Goal: Information Seeking & Learning: Learn about a topic

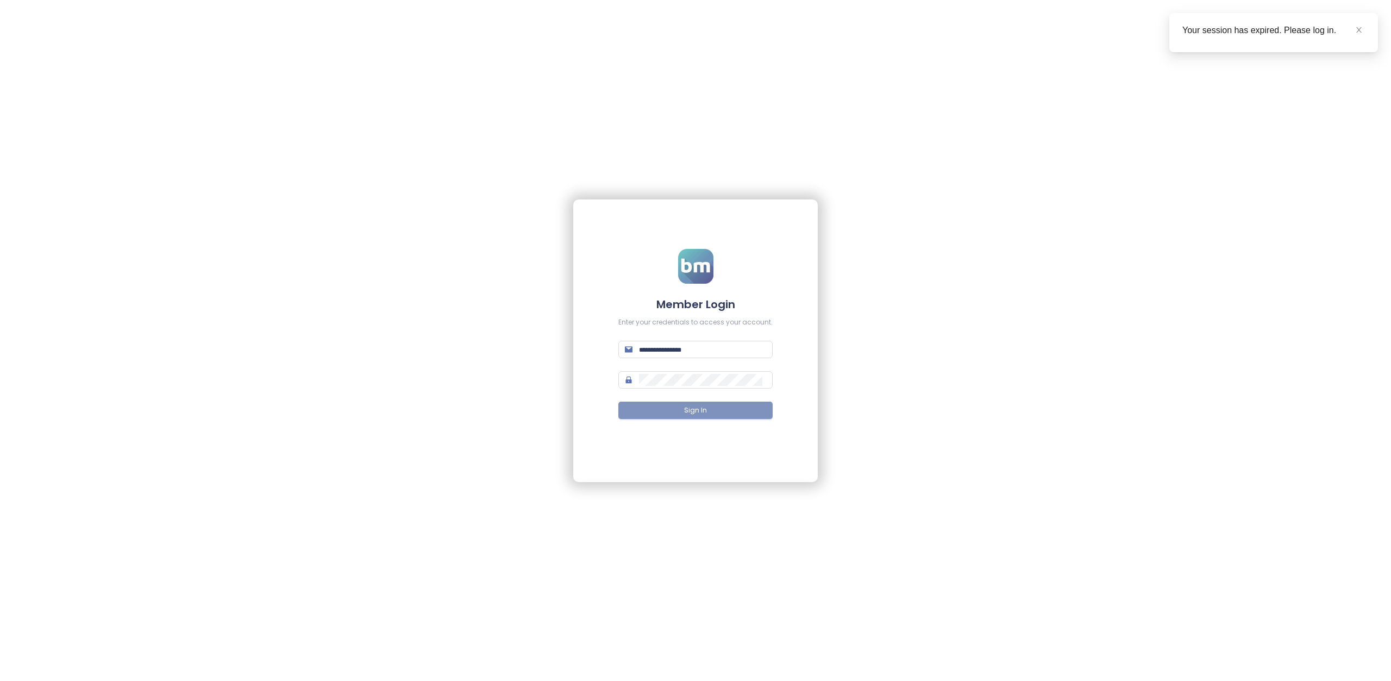
type input "**********"
click at [679, 406] on button "Sign In" at bounding box center [695, 409] width 154 height 17
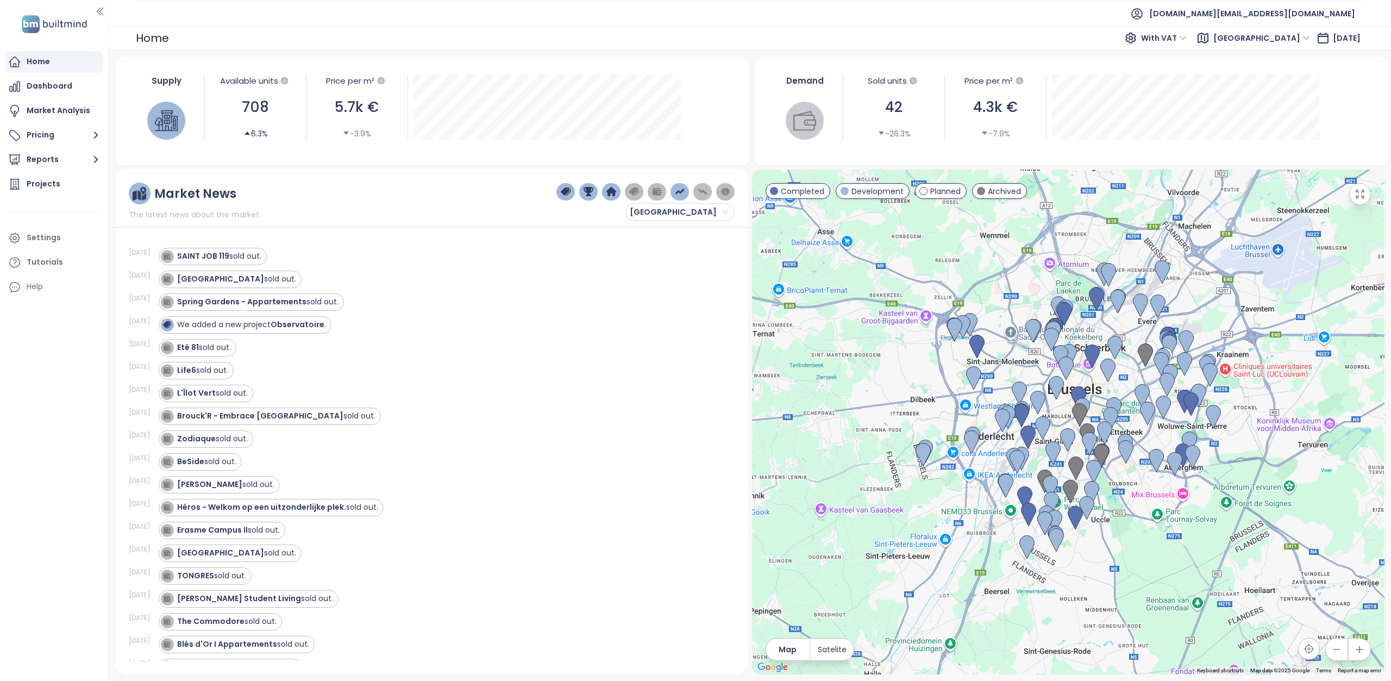
click at [1256, 37] on span "[GEOGRAPHIC_DATA]" at bounding box center [1261, 38] width 97 height 16
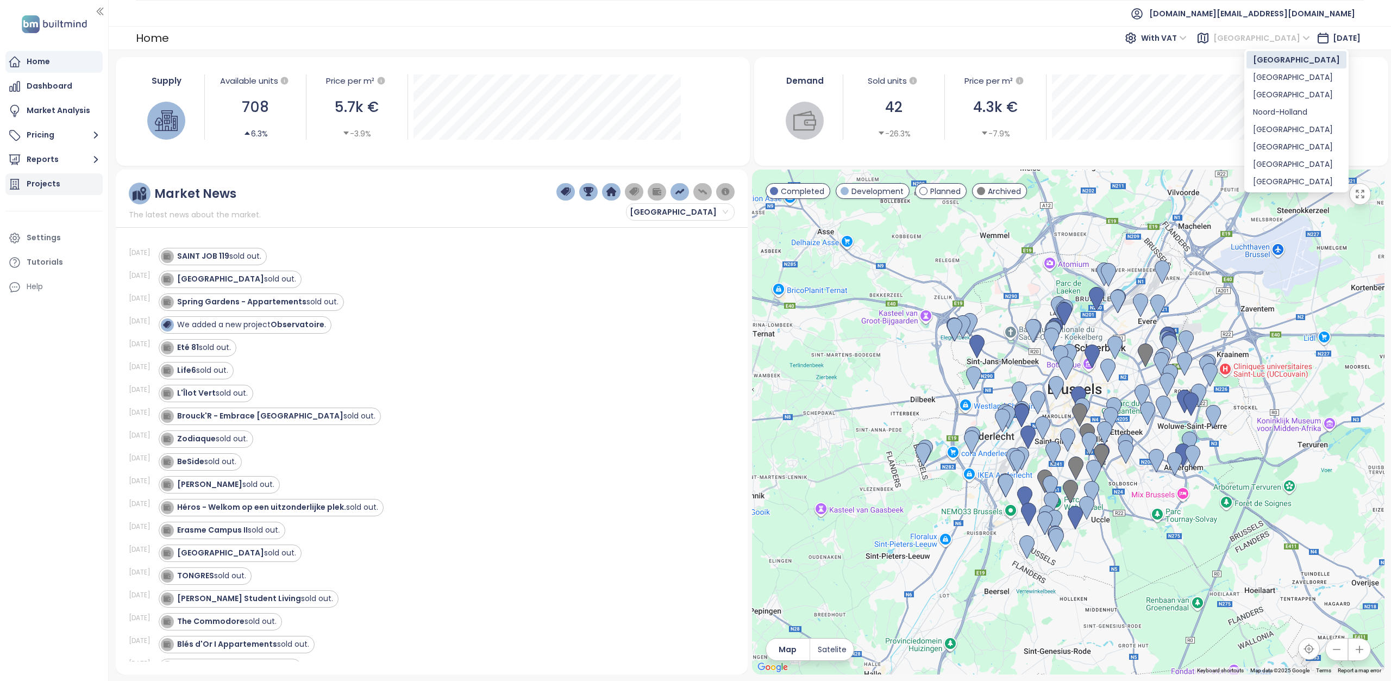
click at [41, 187] on div "Projects" at bounding box center [44, 184] width 34 height 14
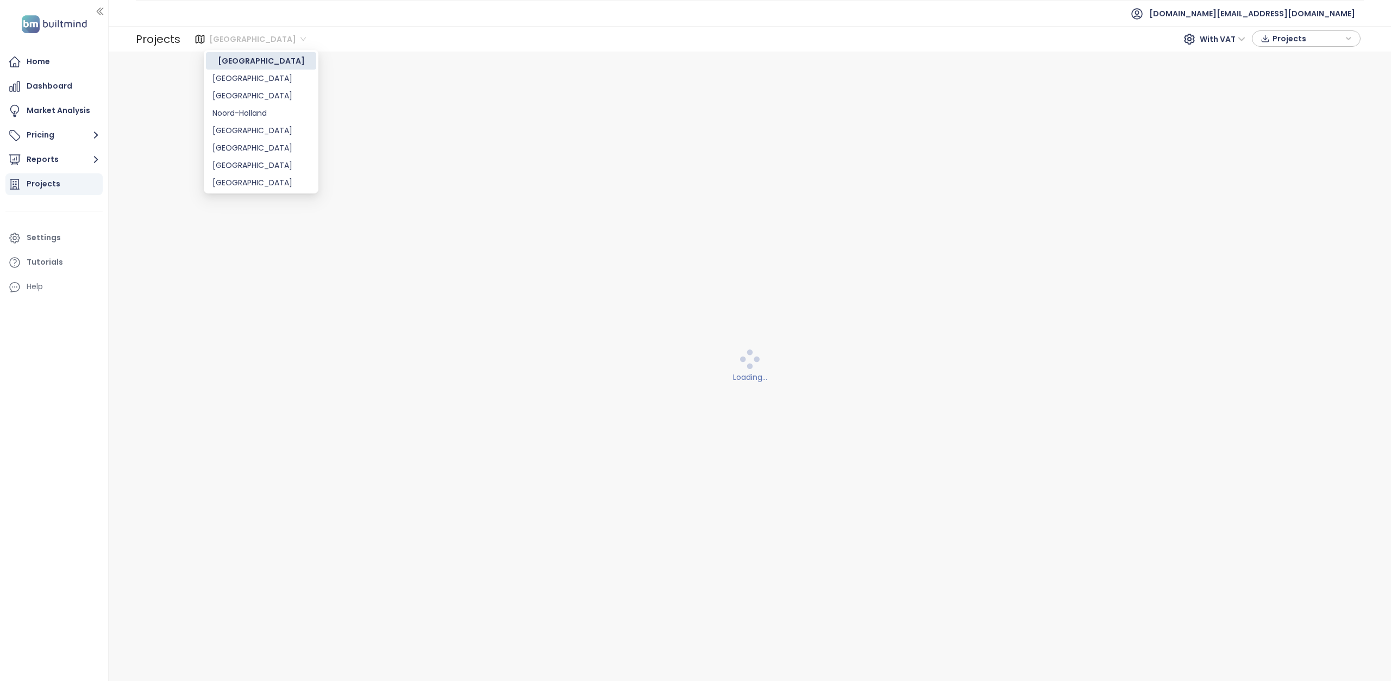
click at [221, 44] on span "[GEOGRAPHIC_DATA]" at bounding box center [257, 39] width 97 height 16
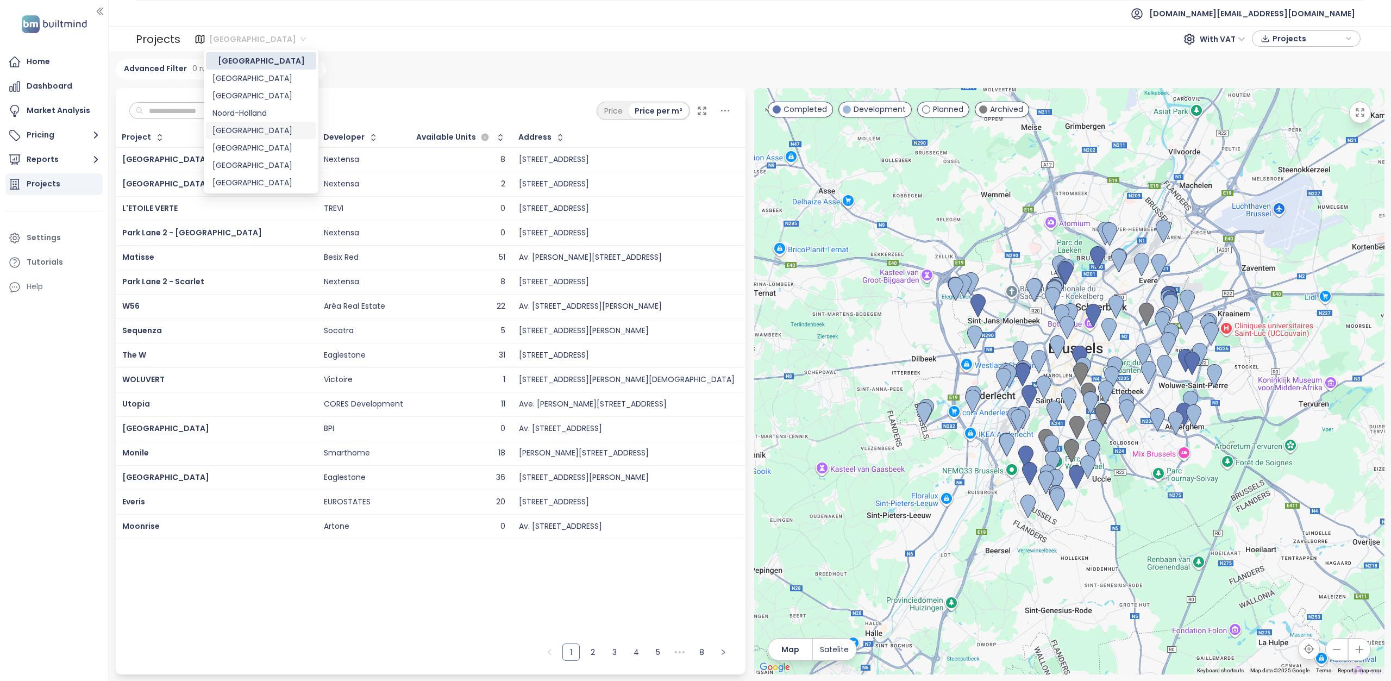
click at [251, 127] on div "[GEOGRAPHIC_DATA]" at bounding box center [260, 130] width 97 height 12
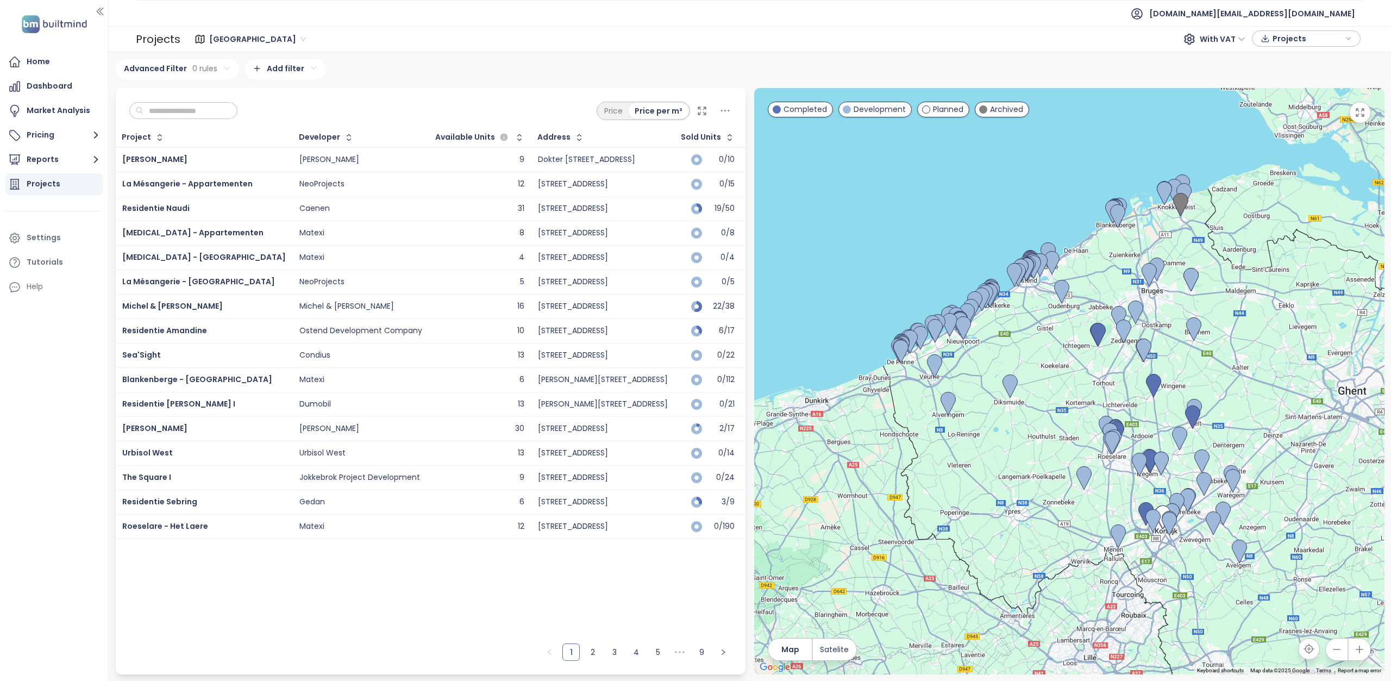
click at [208, 111] on input "text" at bounding box center [187, 111] width 88 height 16
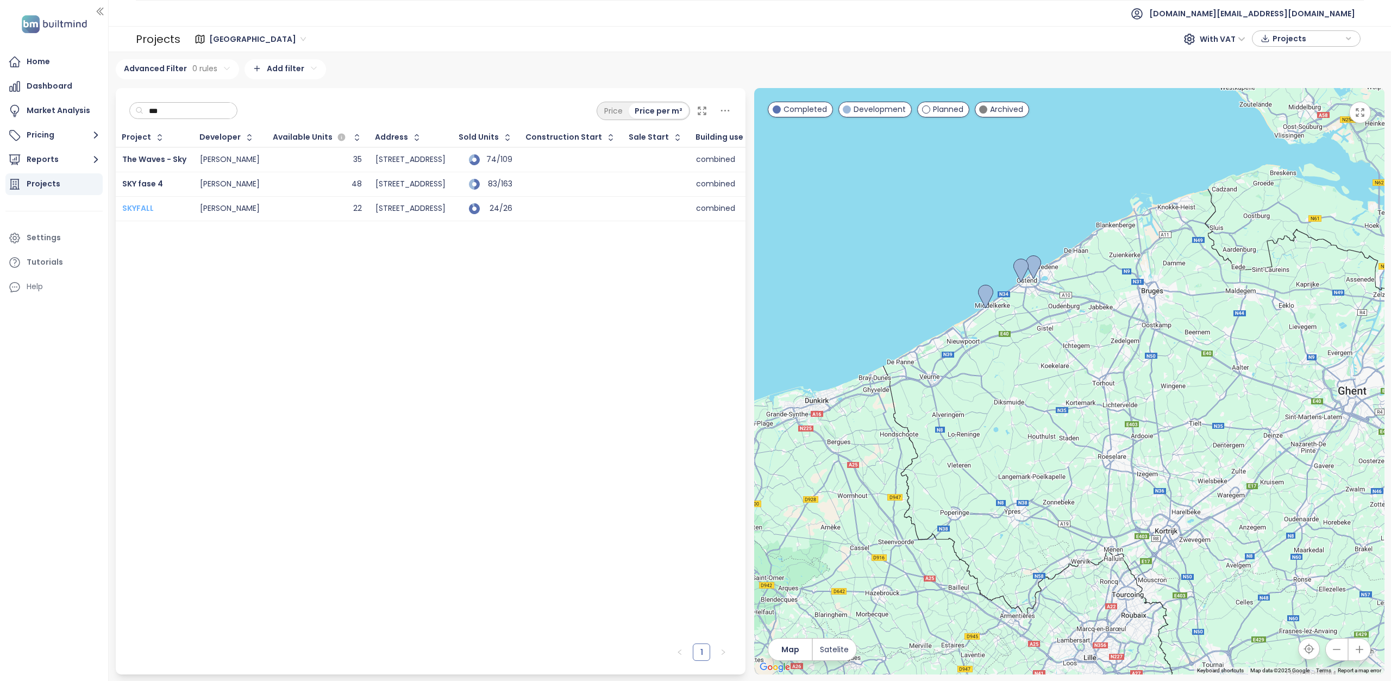
click at [150, 208] on span "SKYFALL" at bounding box center [138, 208] width 32 height 11
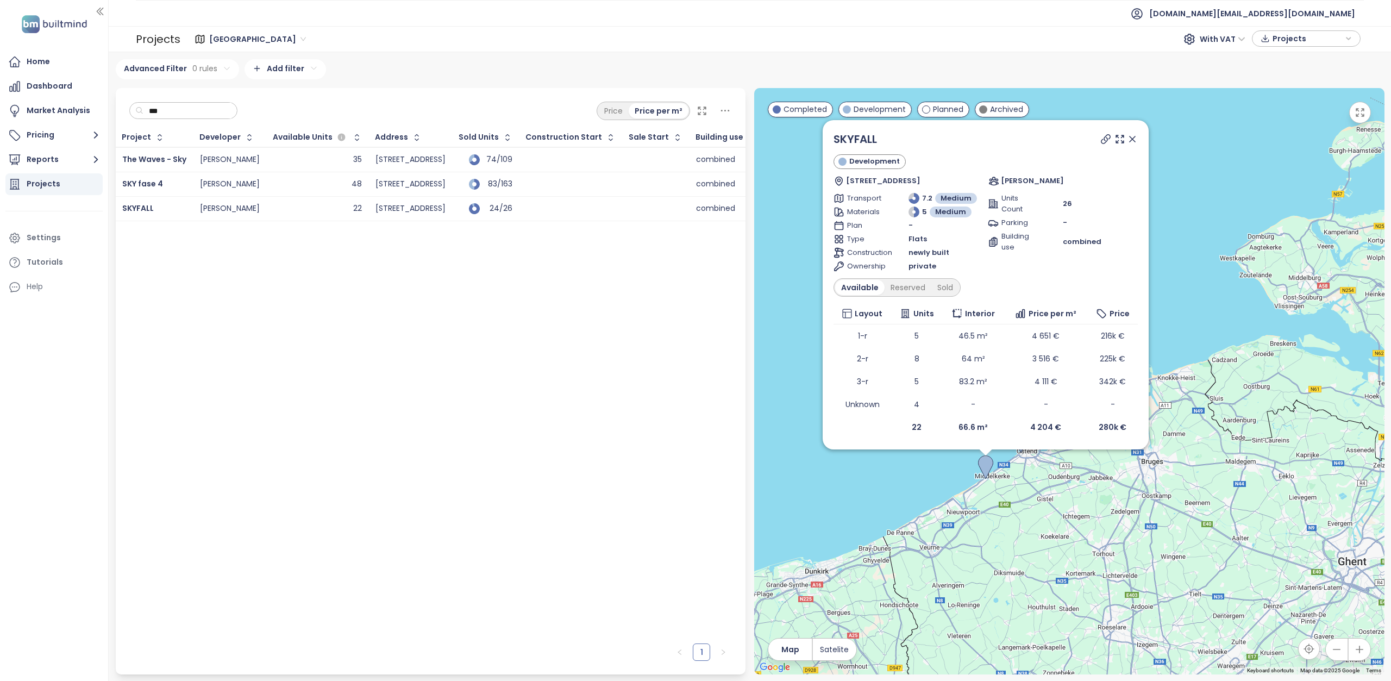
click at [207, 105] on input "***" at bounding box center [187, 111] width 88 height 16
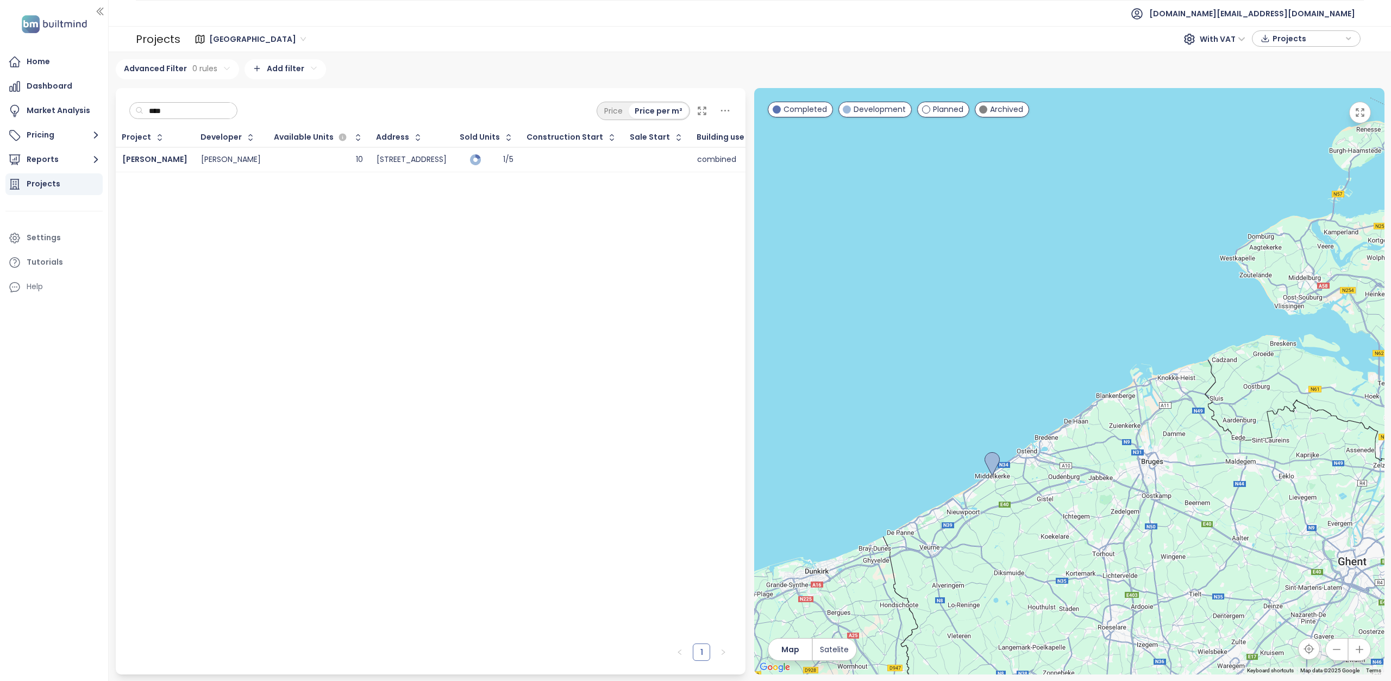
click at [201, 157] on div "[PERSON_NAME]" at bounding box center [231, 160] width 60 height 10
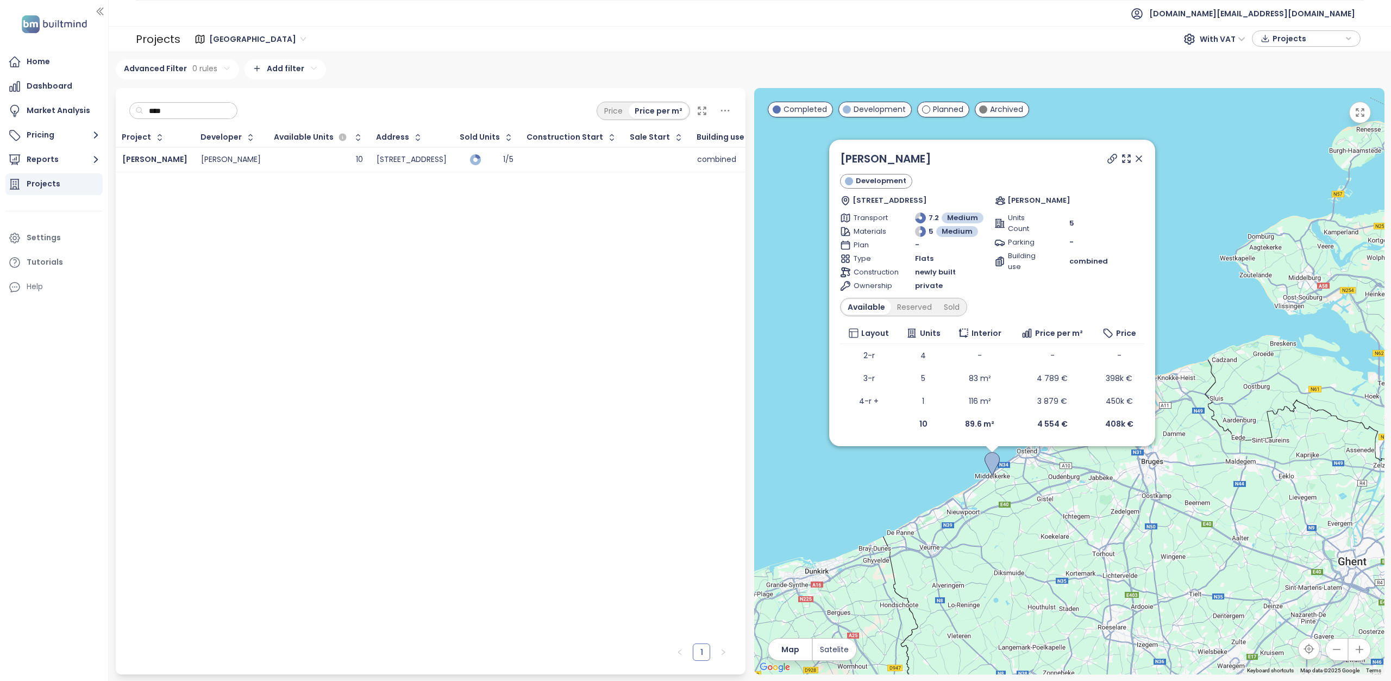
click at [226, 111] on input "****" at bounding box center [187, 111] width 88 height 16
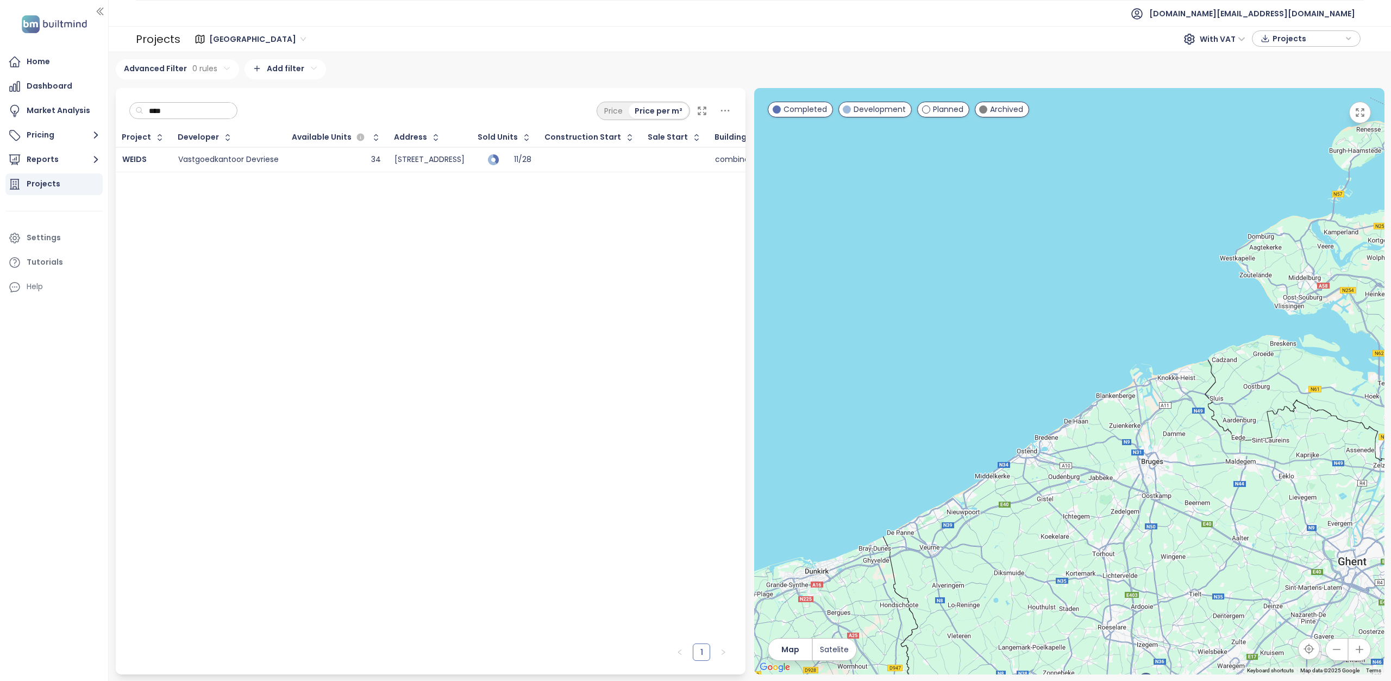
type input "****"
click at [224, 155] on div "Vastgoedkantoor Devriese" at bounding box center [228, 160] width 101 height 10
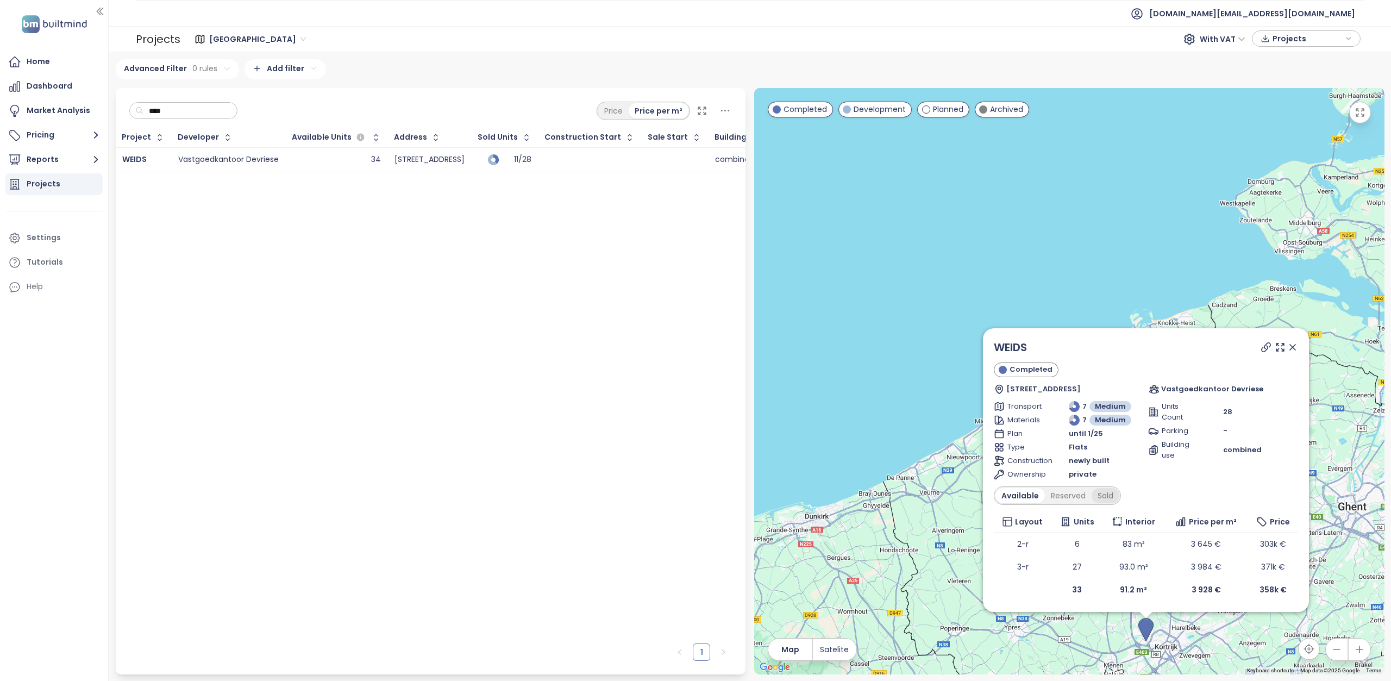
click at [1109, 494] on div "Sold" at bounding box center [1105, 495] width 28 height 15
click at [1024, 497] on div "Available" at bounding box center [1018, 495] width 46 height 15
click at [1107, 498] on div "Sold" at bounding box center [1105, 495] width 28 height 15
click at [1291, 348] on icon at bounding box center [1292, 346] width 5 height 5
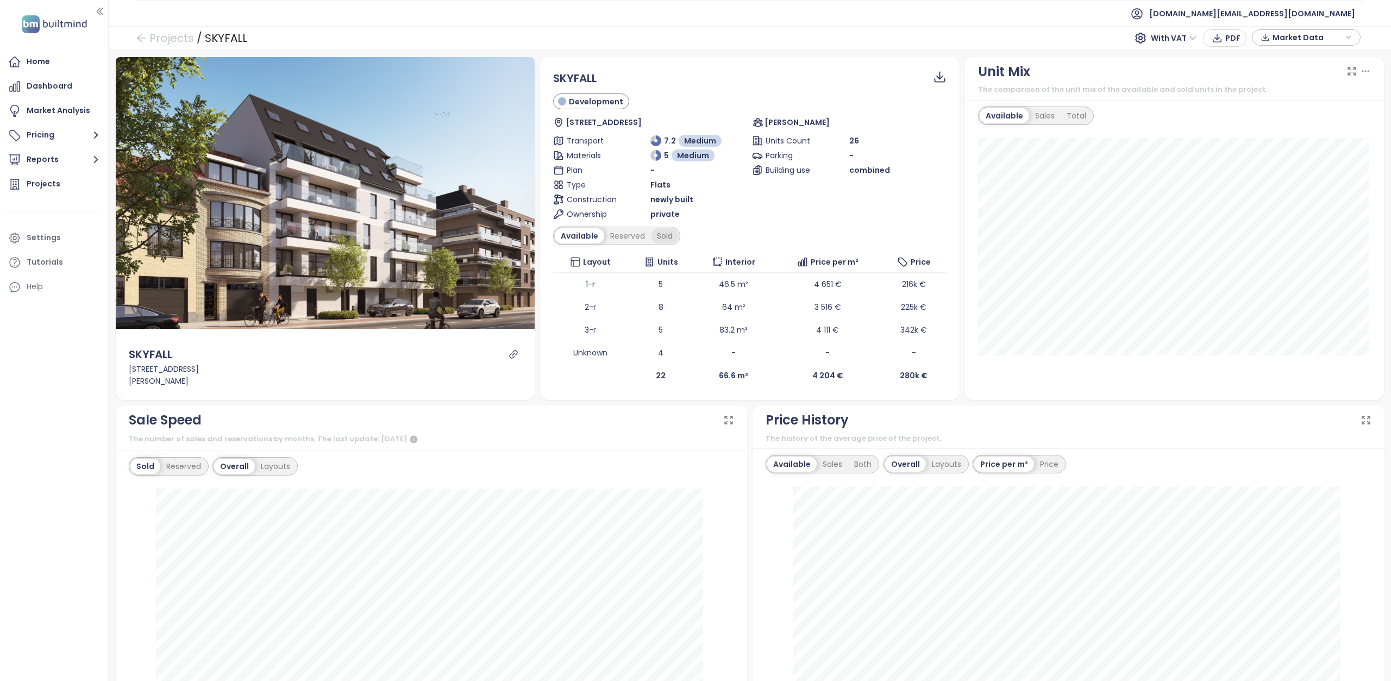
click at [657, 232] on div "Sold" at bounding box center [665, 235] width 28 height 15
click at [579, 232] on div "Available" at bounding box center [578, 235] width 46 height 15
click at [660, 234] on div "Sold" at bounding box center [665, 235] width 28 height 15
click at [589, 237] on div "Available" at bounding box center [578, 235] width 46 height 15
click at [663, 240] on div "Sold" at bounding box center [665, 235] width 28 height 15
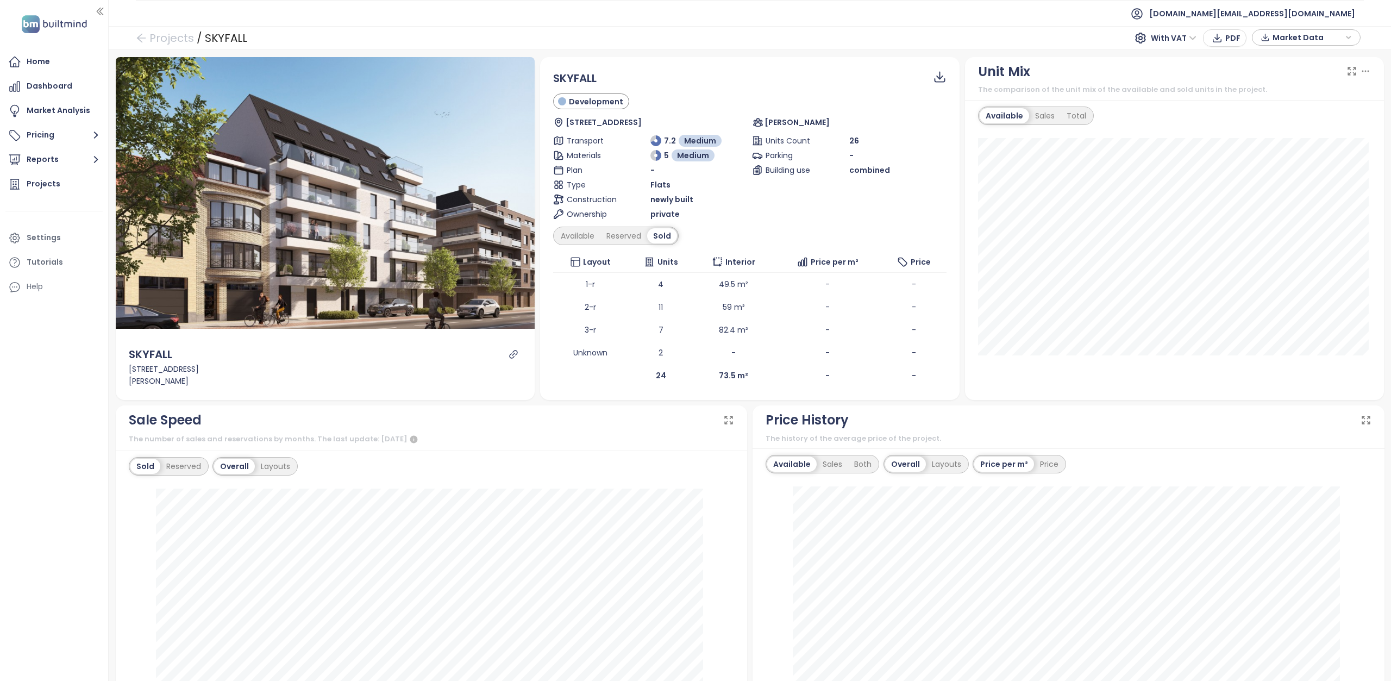
click at [570, 245] on div "SKYFALL Development Lisdoddestraat 435, 8430 Middelkerke, Belgium Depoorter Tra…" at bounding box center [749, 228] width 393 height 317
click at [576, 243] on div "Available Reserved Sold" at bounding box center [615, 236] width 125 height 18
click at [577, 239] on div "Available" at bounding box center [578, 235] width 46 height 15
